Goal: Information Seeking & Learning: Learn about a topic

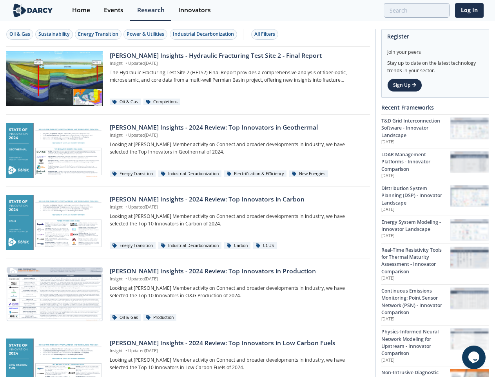
click at [20, 34] on div "Oil & Gas" at bounding box center [19, 34] width 21 height 7
click at [55, 34] on div "Sustainability" at bounding box center [53, 34] width 31 height 7
click at [99, 34] on div "Energy Transition" at bounding box center [98, 34] width 40 height 7
click at [147, 34] on div "Power & Utilities" at bounding box center [146, 34] width 38 height 7
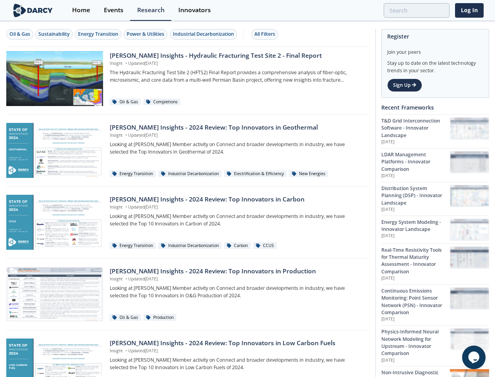
click at [205, 34] on div "Industrial Decarbonization" at bounding box center [203, 34] width 61 height 7
click at [267, 34] on div "All Filters" at bounding box center [265, 34] width 21 height 7
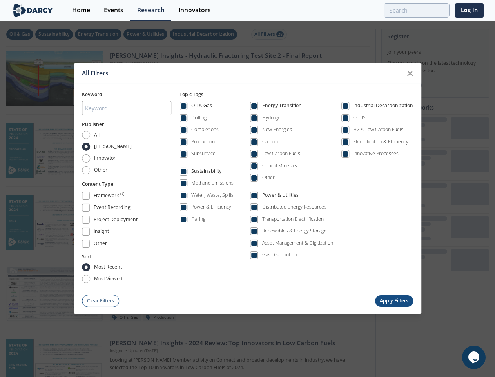
click at [474, 357] on icon "Chat widget" at bounding box center [474, 357] width 11 height 12
